Goal: Task Accomplishment & Management: Manage account settings

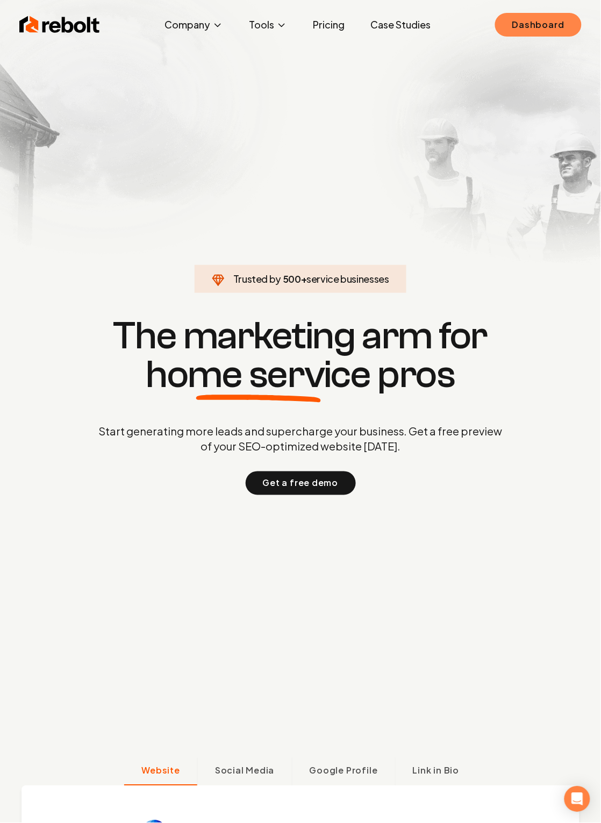
click at [545, 25] on link "Dashboard" at bounding box center [538, 25] width 87 height 24
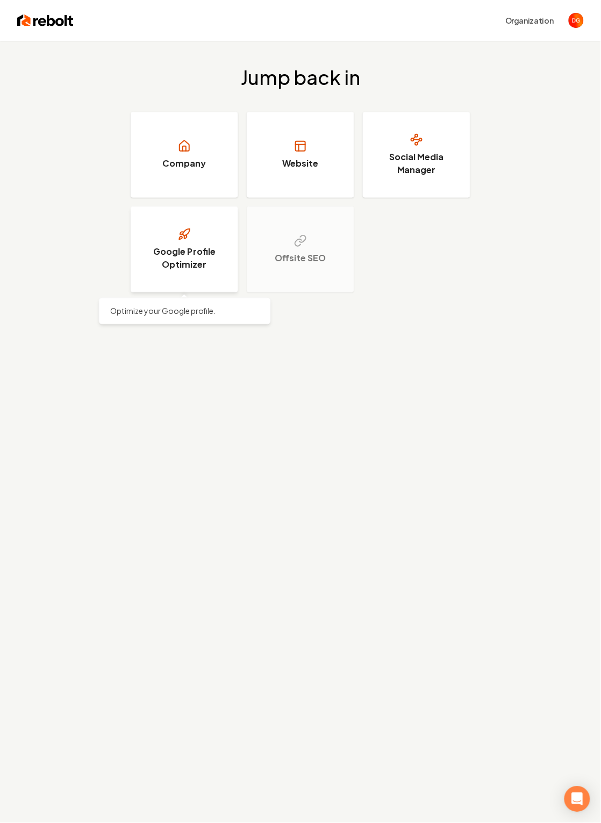
click at [185, 254] on h3 "Google Profile Optimizer" at bounding box center [184, 258] width 81 height 26
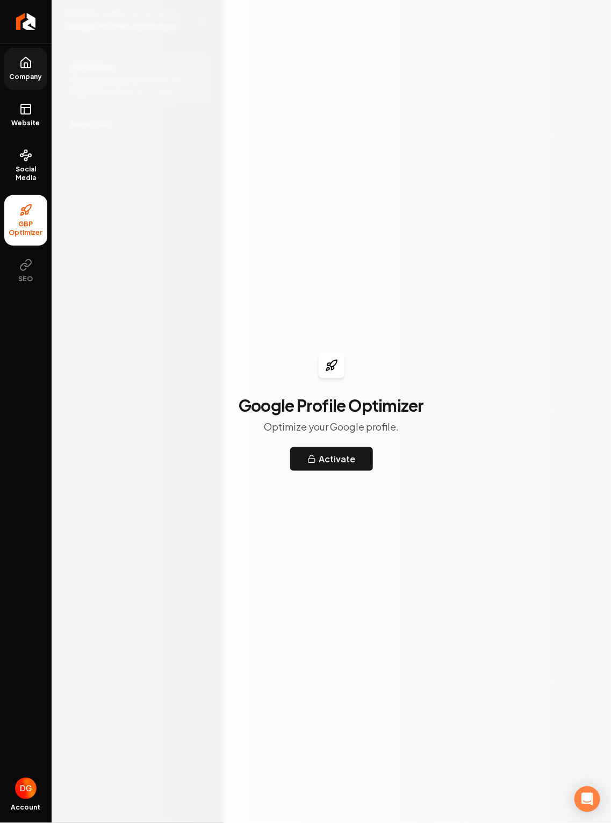
click at [29, 68] on icon at bounding box center [26, 63] width 10 height 10
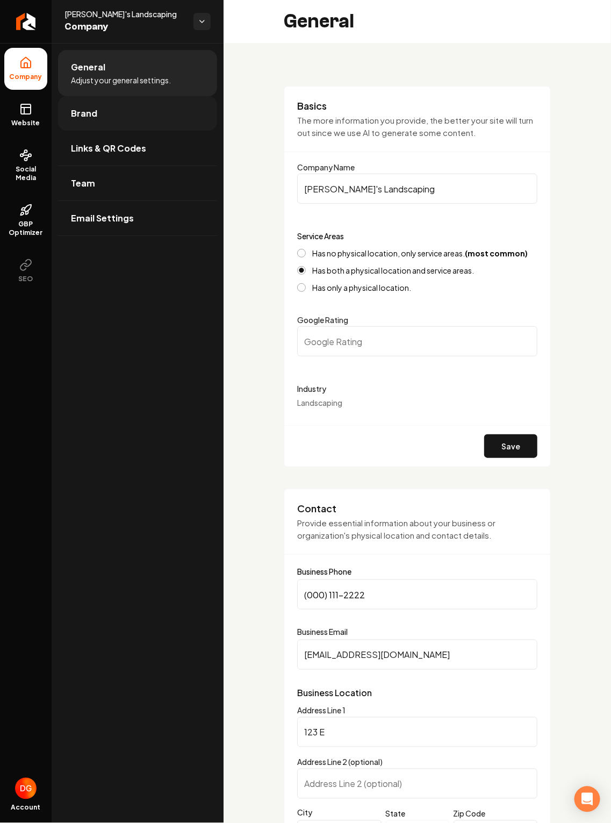
click at [133, 111] on link "Brand" at bounding box center [137, 113] width 159 height 34
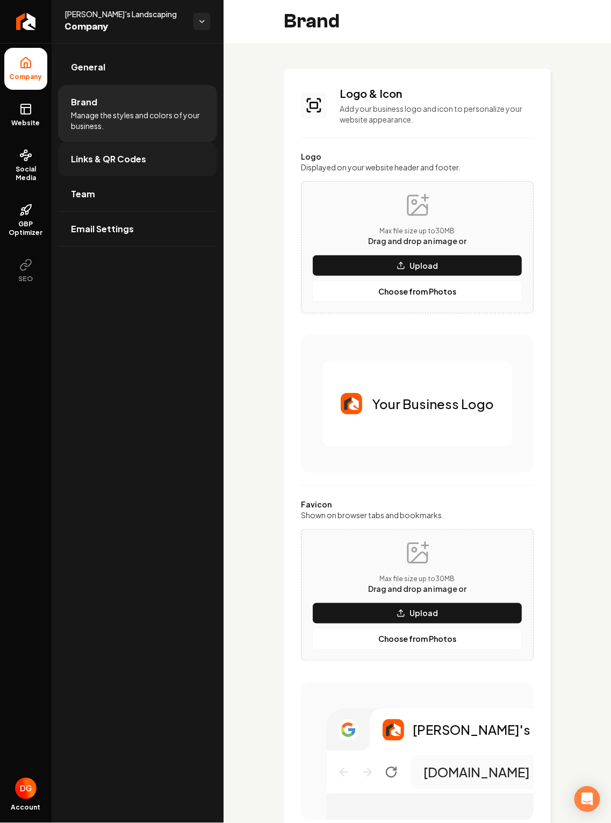
click at [131, 149] on link "Links & QR Codes" at bounding box center [137, 159] width 159 height 34
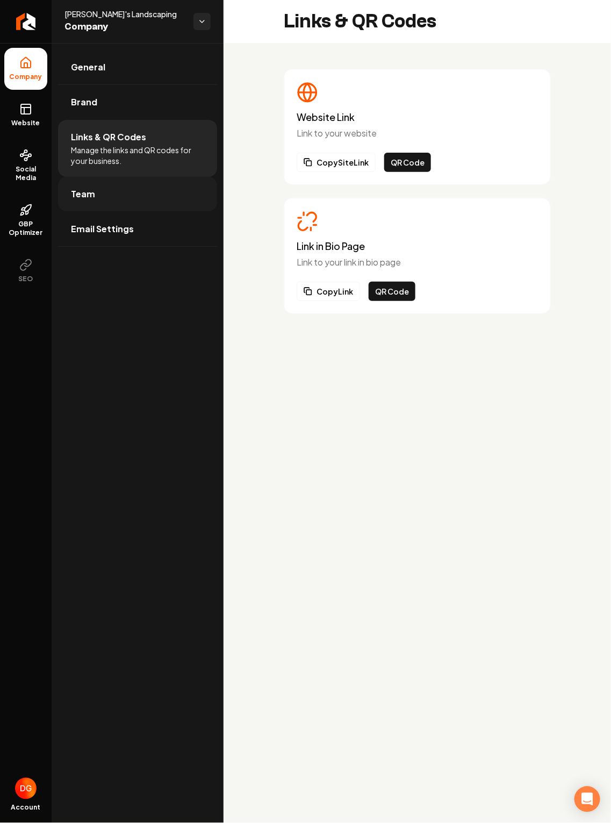
click at [124, 193] on link "Team" at bounding box center [137, 194] width 159 height 34
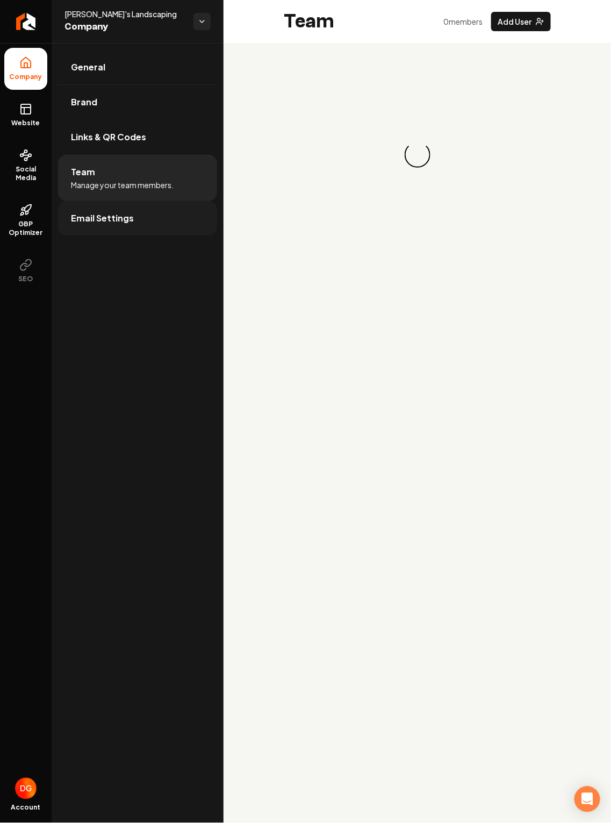
click at [126, 228] on link "Email Settings" at bounding box center [137, 218] width 159 height 34
